Goal: Task Accomplishment & Management: Complete application form

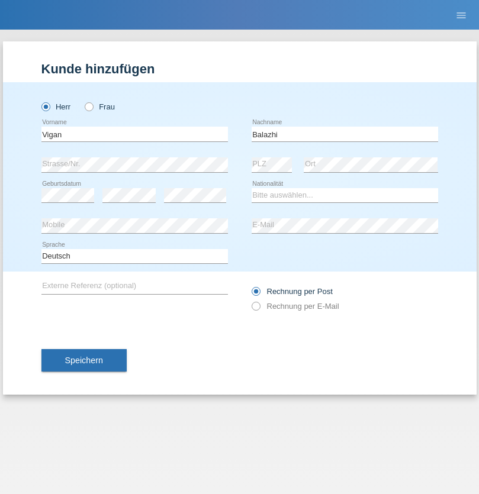
type input "Balazhi"
select select "MK"
select select "C"
select select "15"
select select "03"
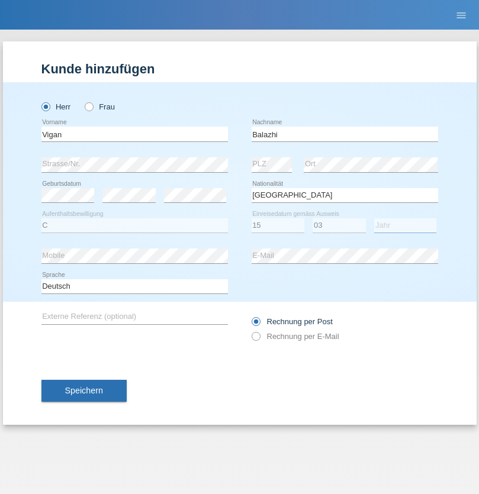
select select "1994"
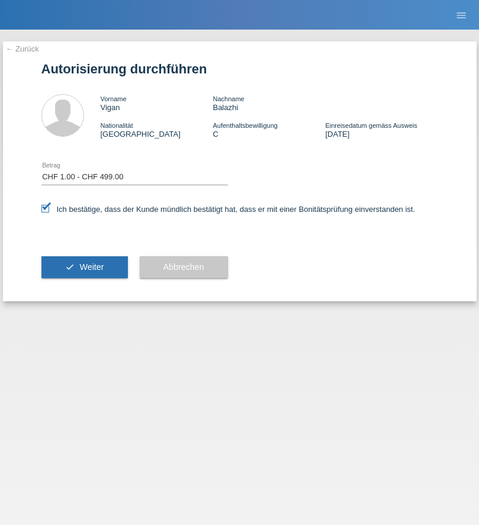
select select "1"
click at [84, 267] on span "Weiter" at bounding box center [91, 266] width 24 height 9
